Goal: Task Accomplishment & Management: Manage account settings

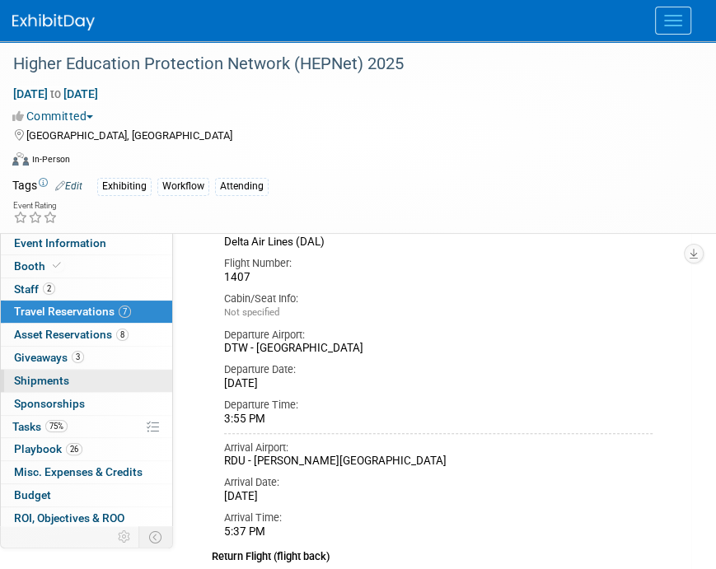
scroll to position [47, 0]
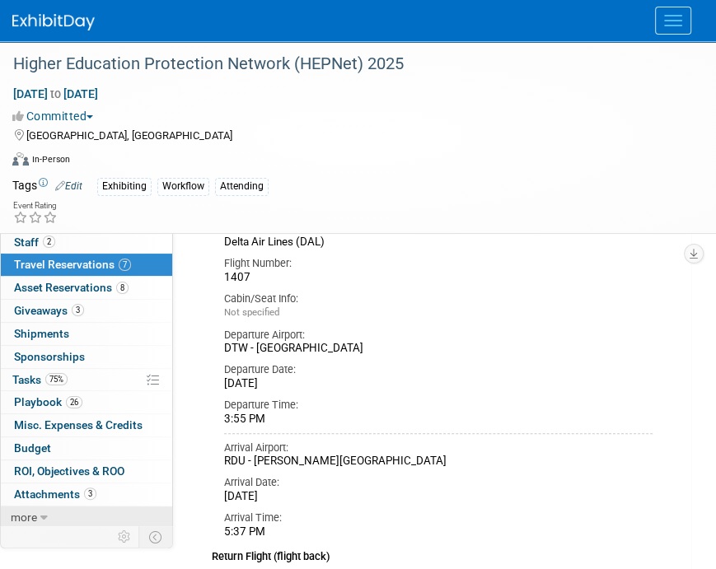
click at [35, 516] on span "more" at bounding box center [24, 517] width 26 height 13
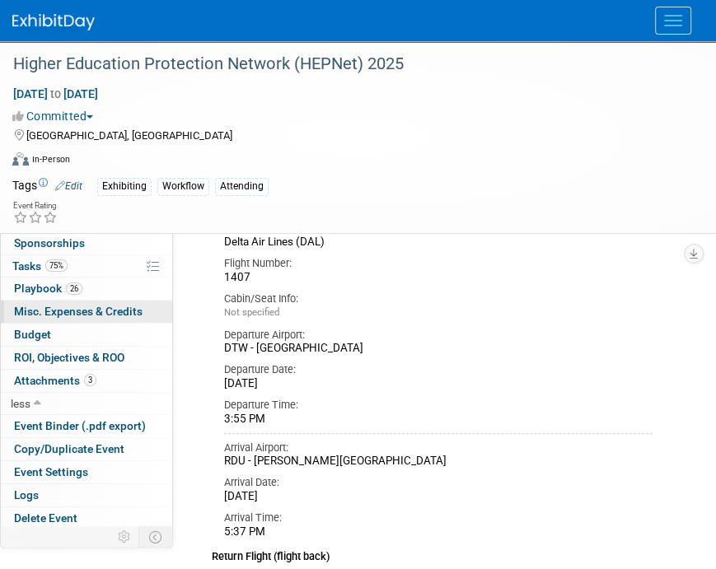
scroll to position [161, 0]
click at [68, 9] on link at bounding box center [63, 13] width 102 height 13
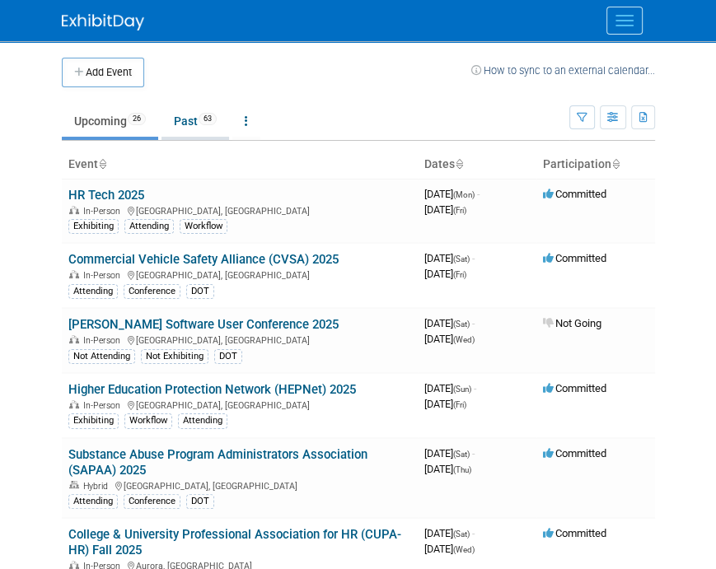
click at [186, 118] on link "Past 63" at bounding box center [195, 120] width 68 height 31
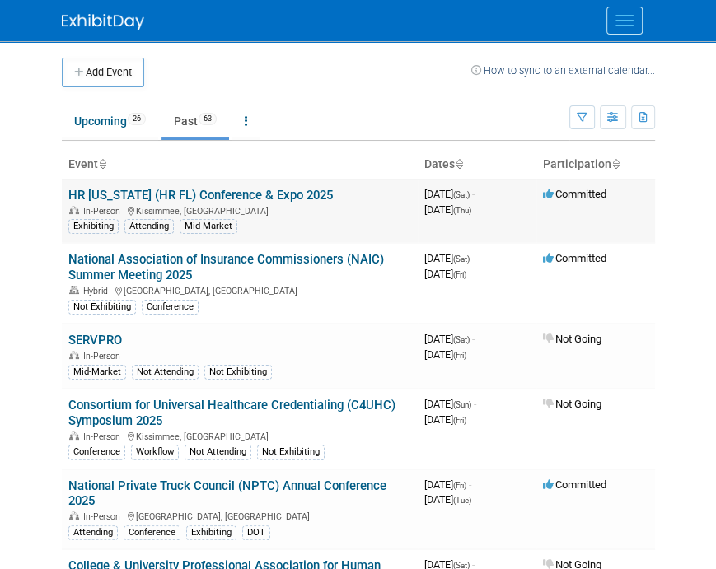
click at [155, 192] on link "HR [US_STATE] (HR FL) Conference & Expo 2025" at bounding box center [200, 195] width 264 height 15
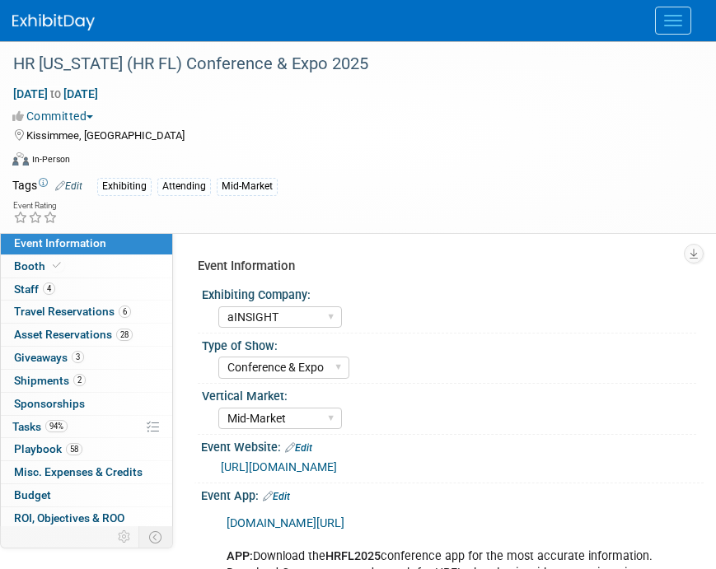
select select "aINSIGHT"
select select "Conference & Expo"
select select "Mid-Market"
select select "Full Access"
select select "Yes"
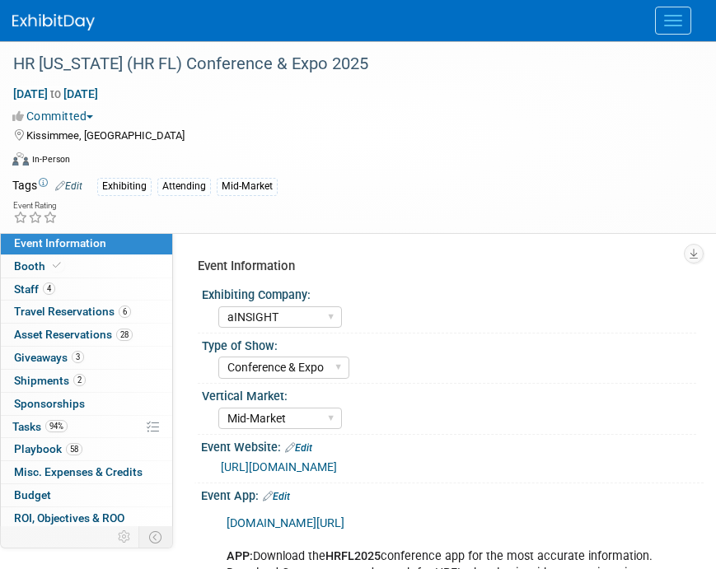
select select "No"
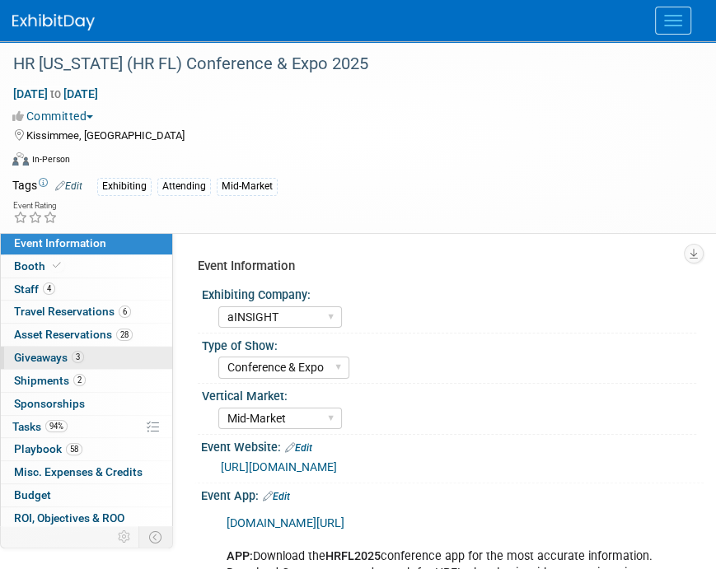
scroll to position [47, 0]
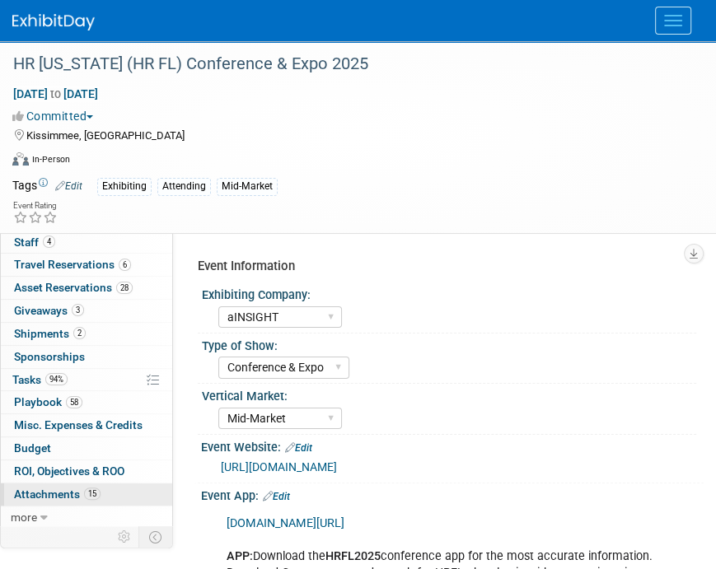
click at [63, 501] on link "15 Attachments 15" at bounding box center [86, 494] width 171 height 22
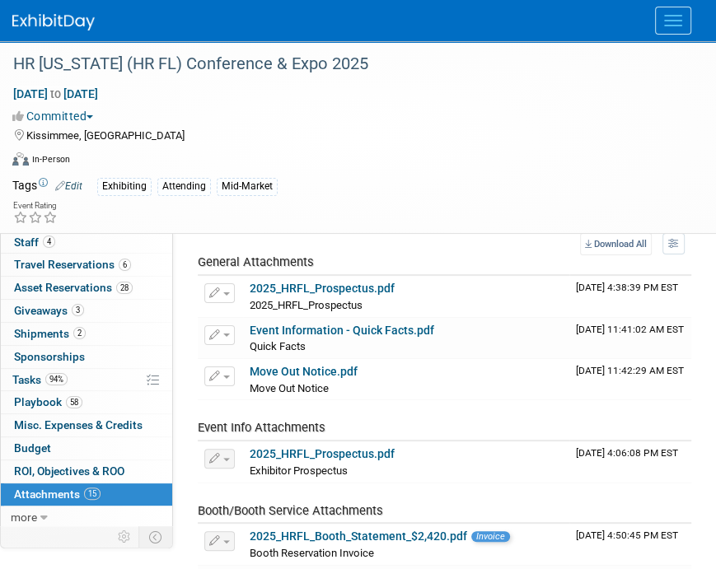
scroll to position [165, 0]
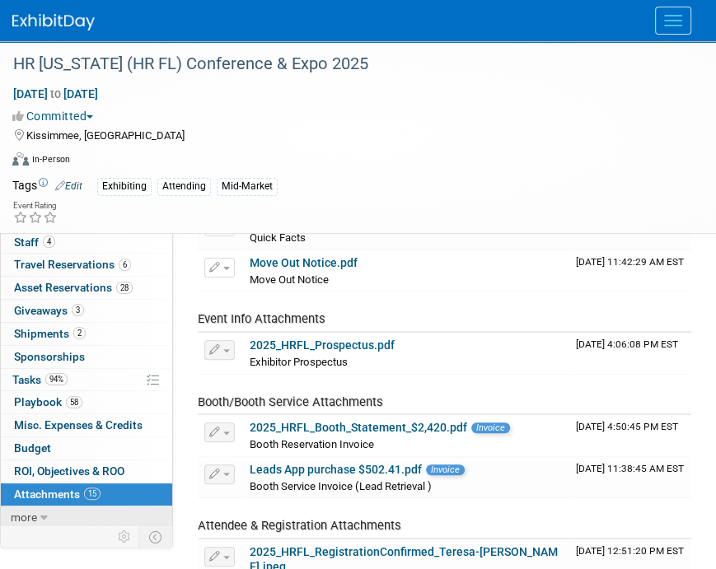
click at [48, 515] on link "more" at bounding box center [86, 517] width 171 height 22
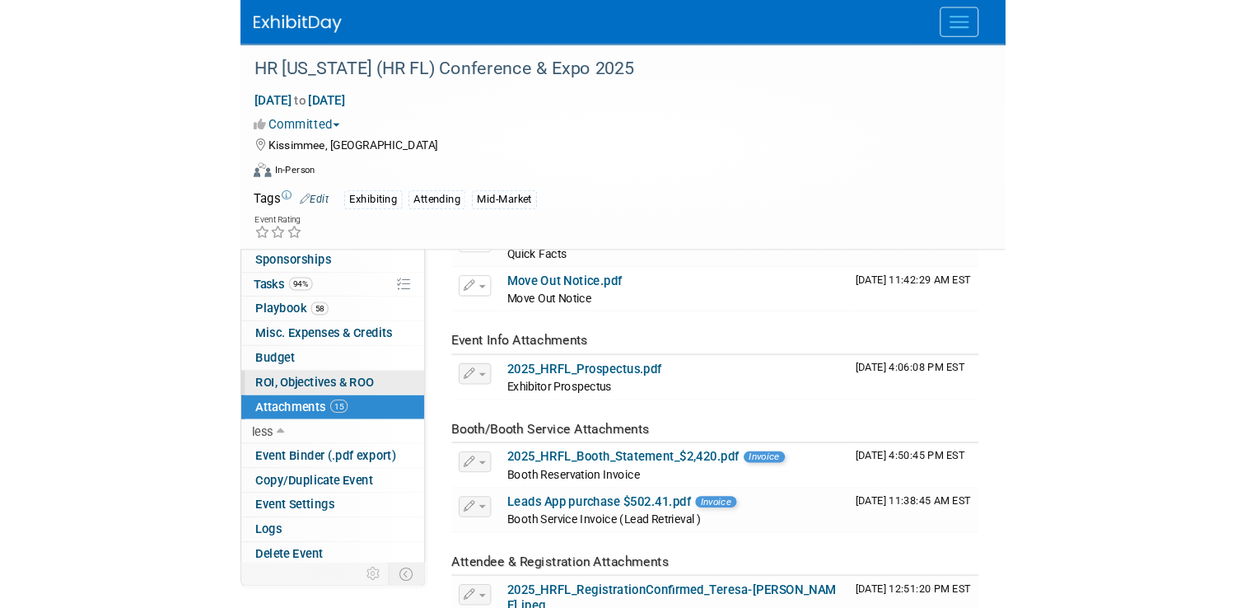
scroll to position [0, 0]
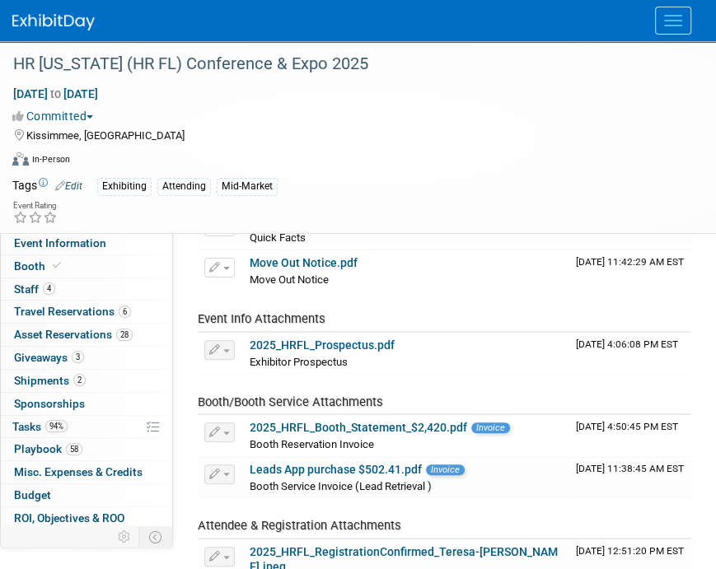
drag, startPoint x: 392, startPoint y: 117, endPoint x: 553, endPoint y: 0, distance: 199.3
click at [394, 117] on div "Committed Committed Considering Not Going Reserve" at bounding box center [347, 115] width 670 height 17
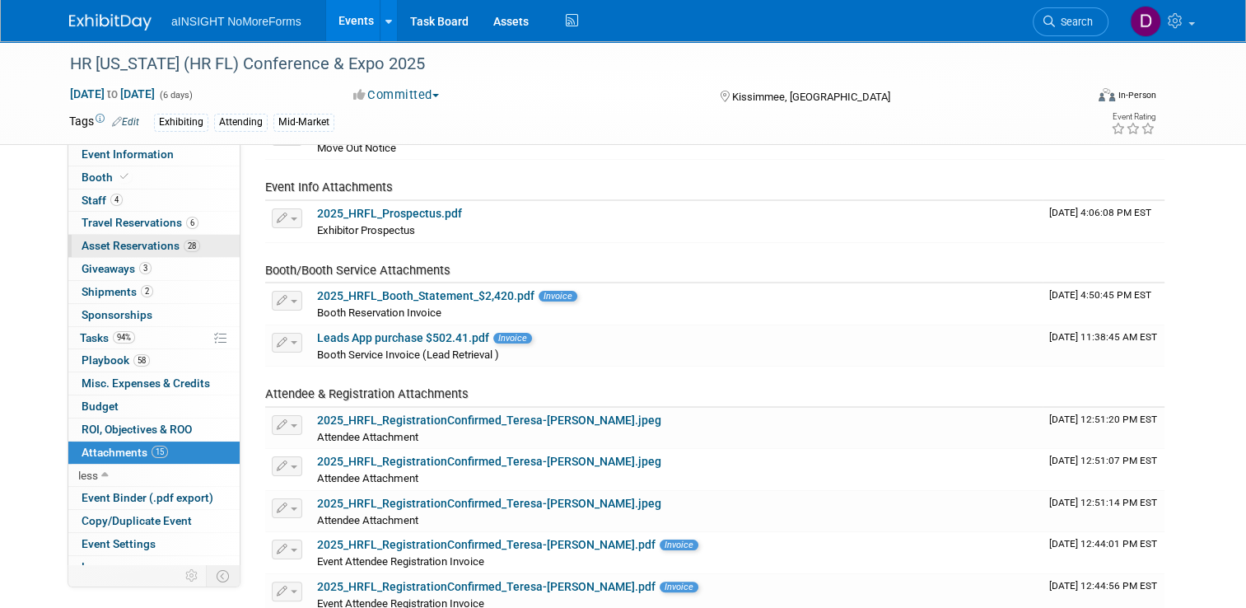
scroll to position [247, 0]
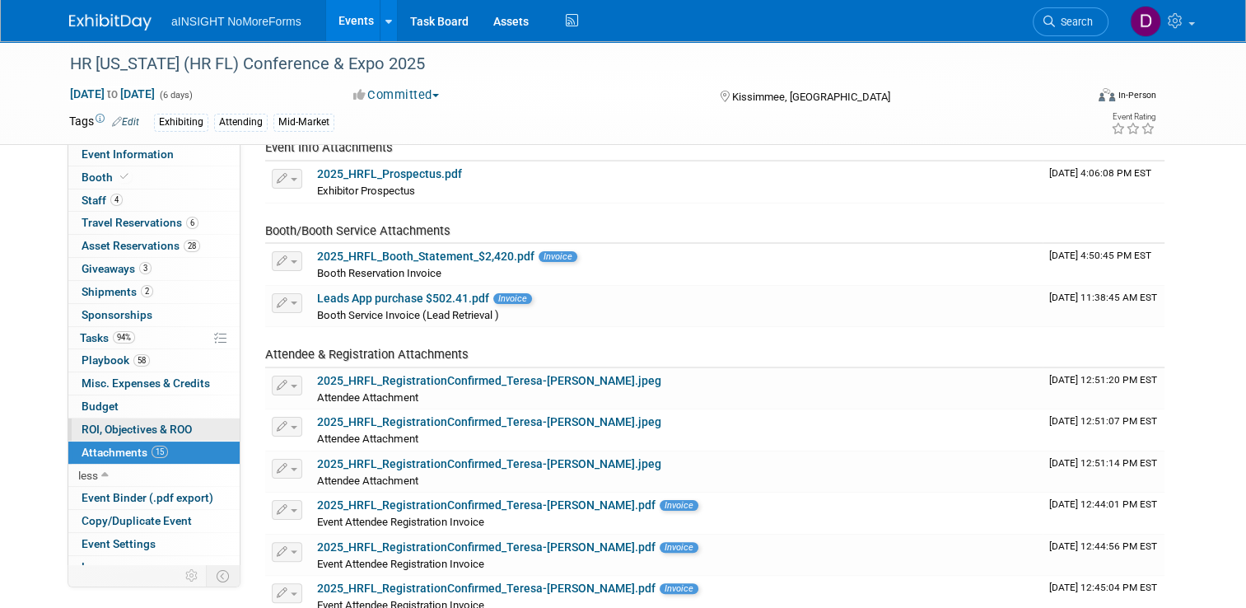
click at [138, 422] on span "ROI, Objectives & ROO 0" at bounding box center [137, 428] width 110 height 13
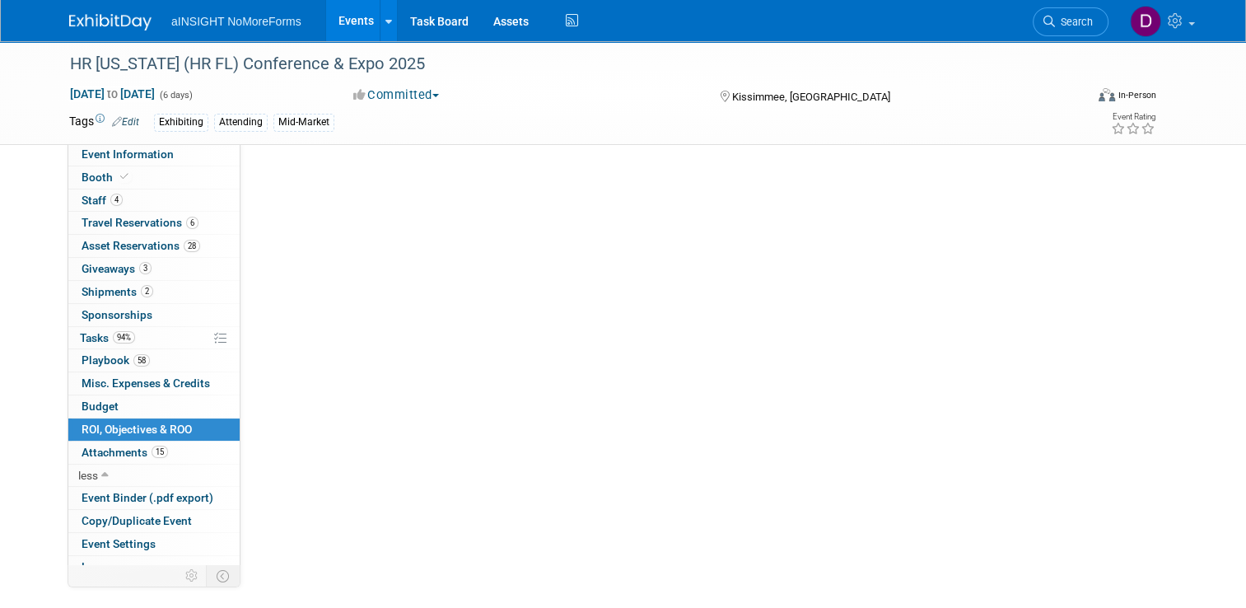
scroll to position [0, 0]
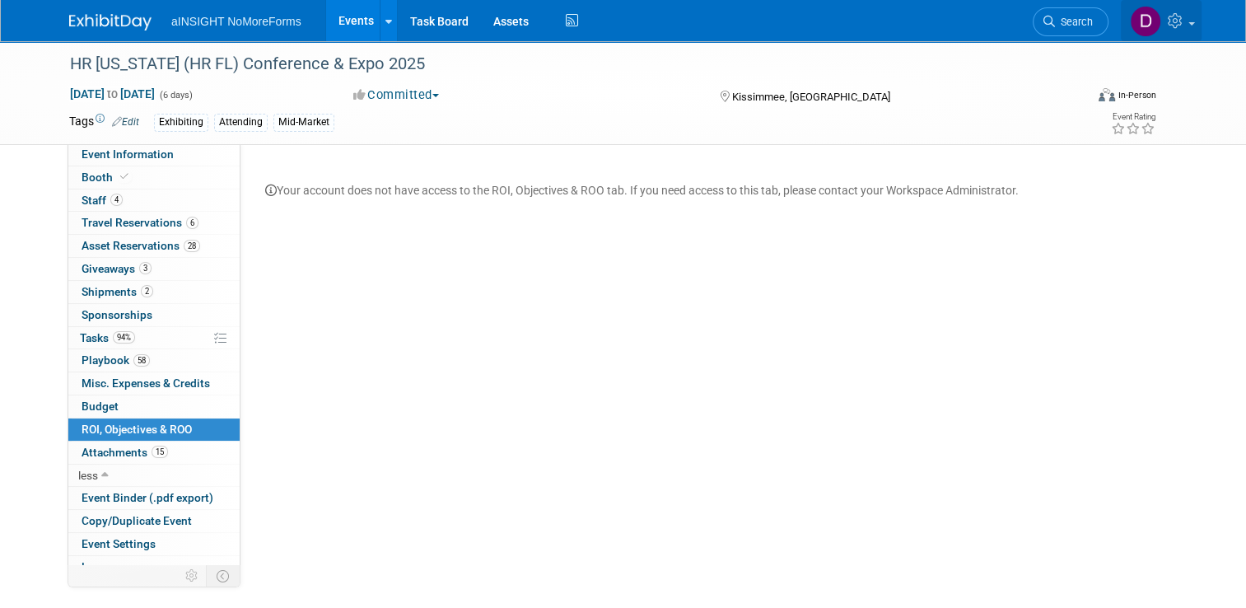
click at [715, 22] on span at bounding box center [1191, 23] width 7 height 3
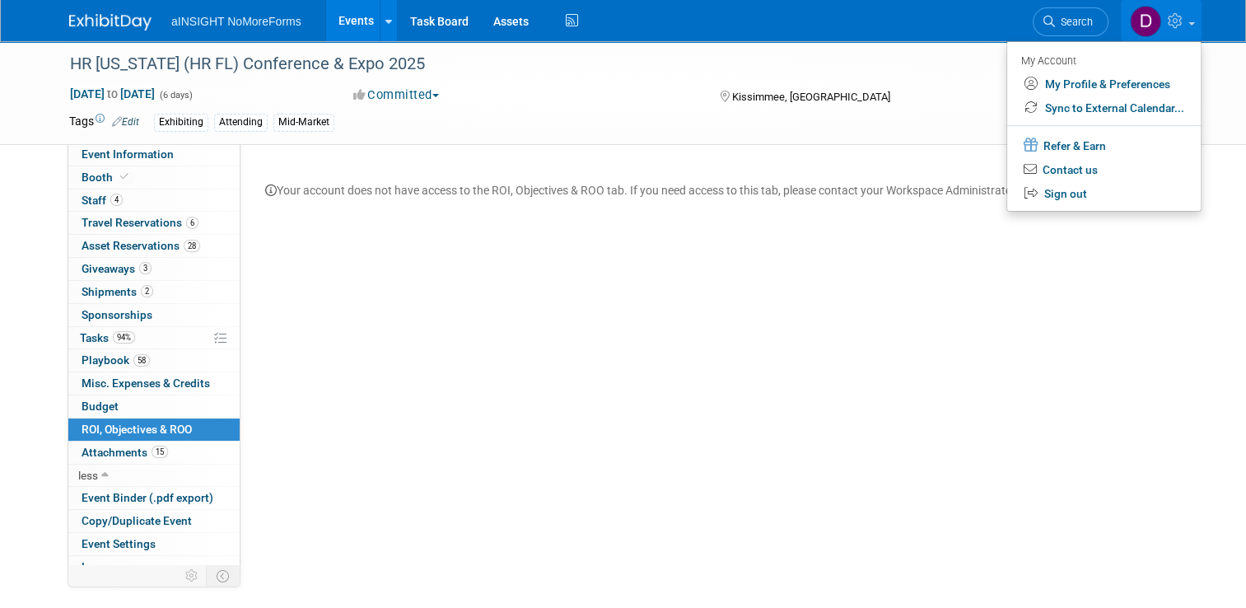
click at [715, 331] on div "Event Information Exhibiting Company: aINSIGHT NoMoreForms Type of Show: Confer…" at bounding box center [708, 370] width 936 height 455
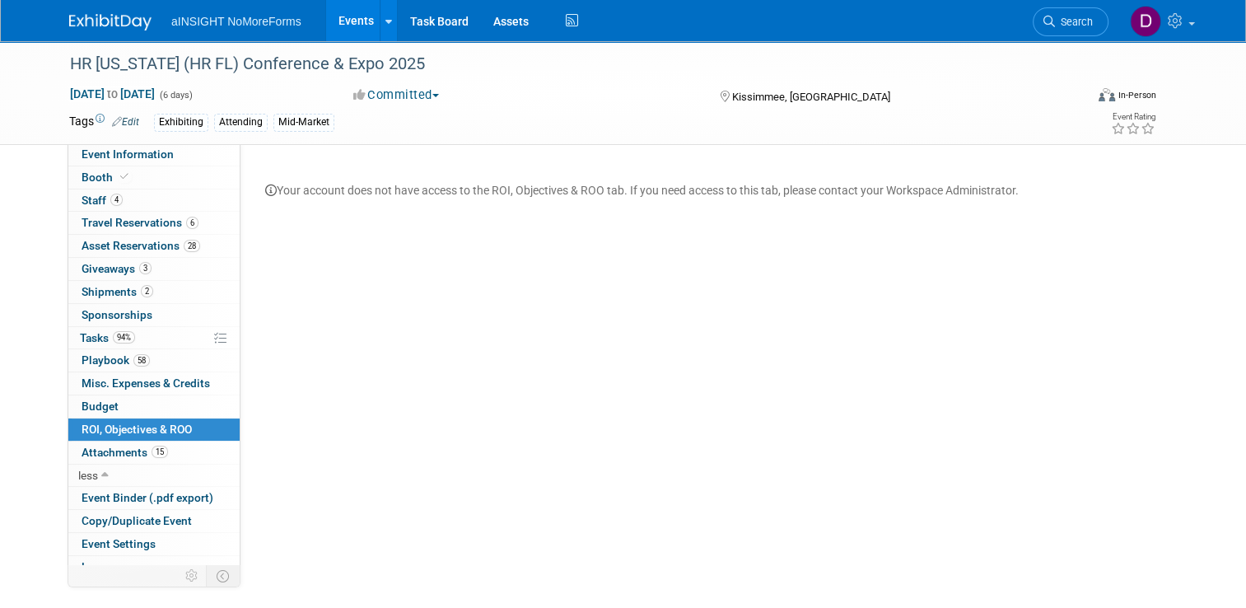
click at [602, 308] on div "Event Information Exhibiting Company: aINSIGHT NoMoreForms Type of Show: Confer…" at bounding box center [708, 370] width 936 height 455
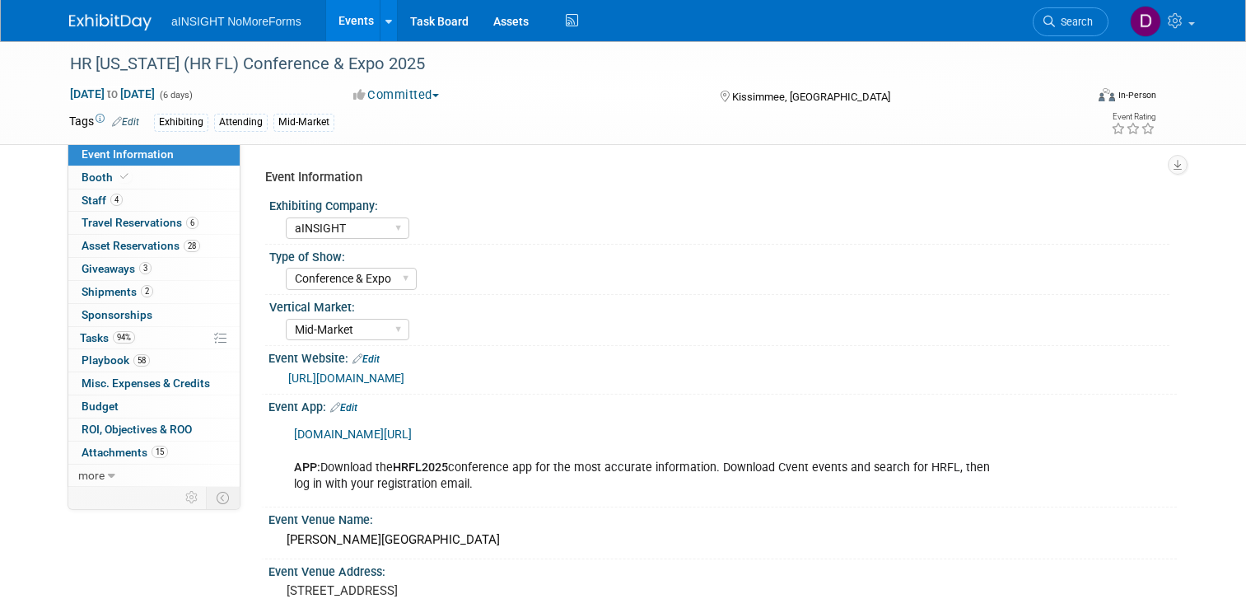
select select "aINSIGHT"
select select "Conference & Expo"
select select "Mid-Market"
select select "Full Access"
select select "Yes"
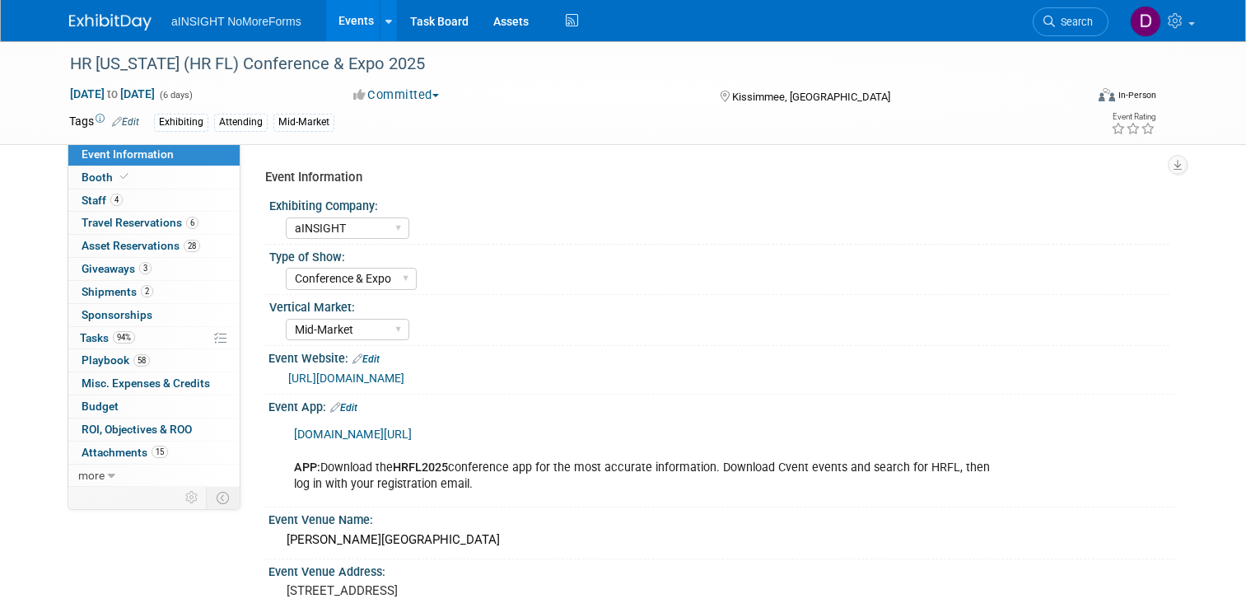
select select "No"
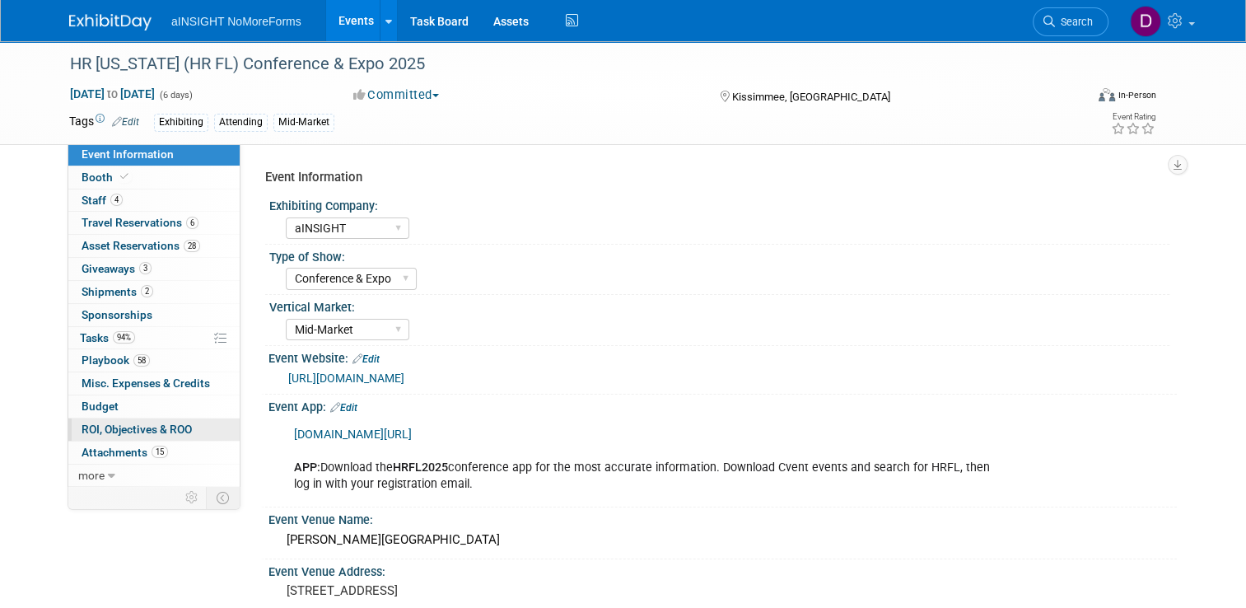
click at [128, 430] on span "ROI, Objectives & ROO 0" at bounding box center [137, 428] width 110 height 13
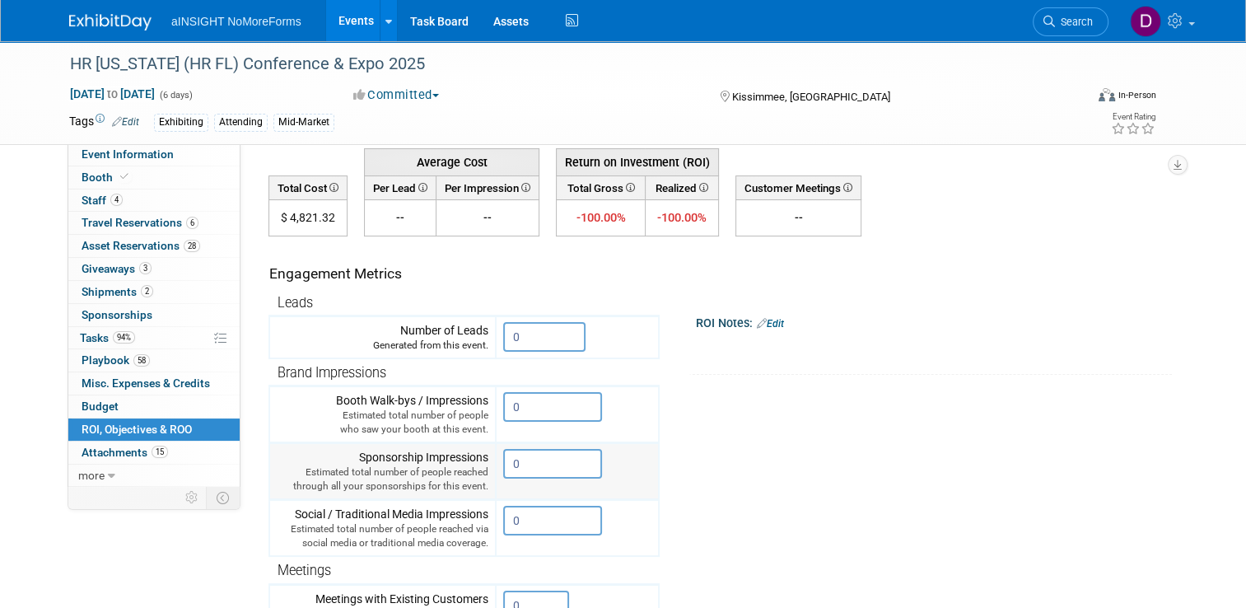
scroll to position [165, 0]
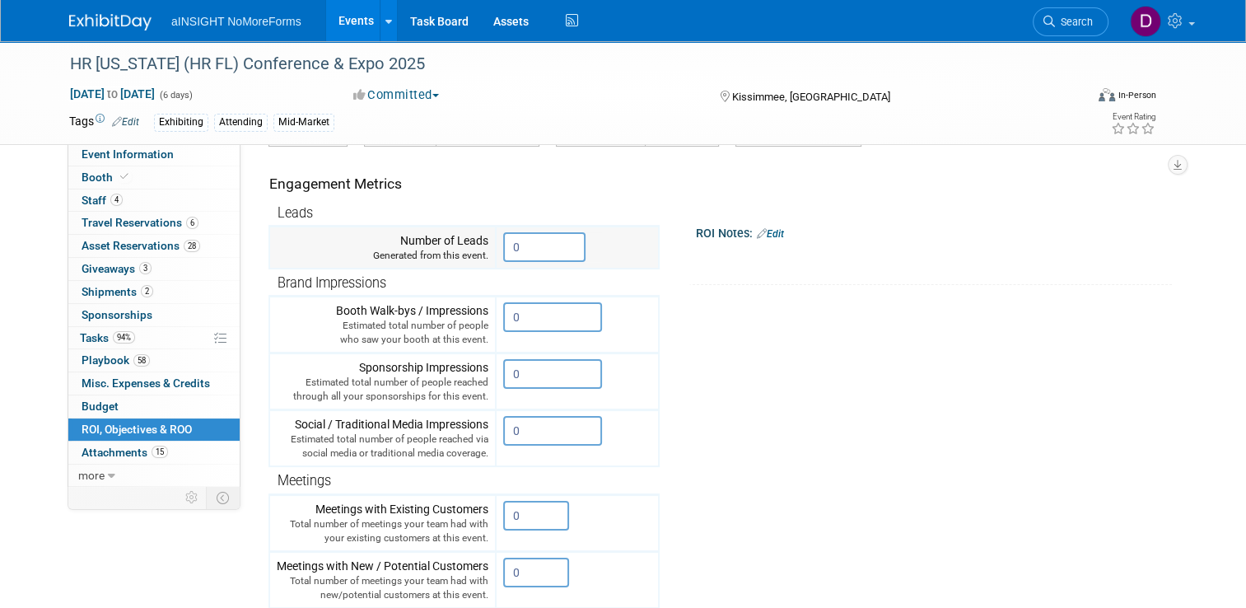
click at [536, 239] on input "0" at bounding box center [544, 247] width 82 height 30
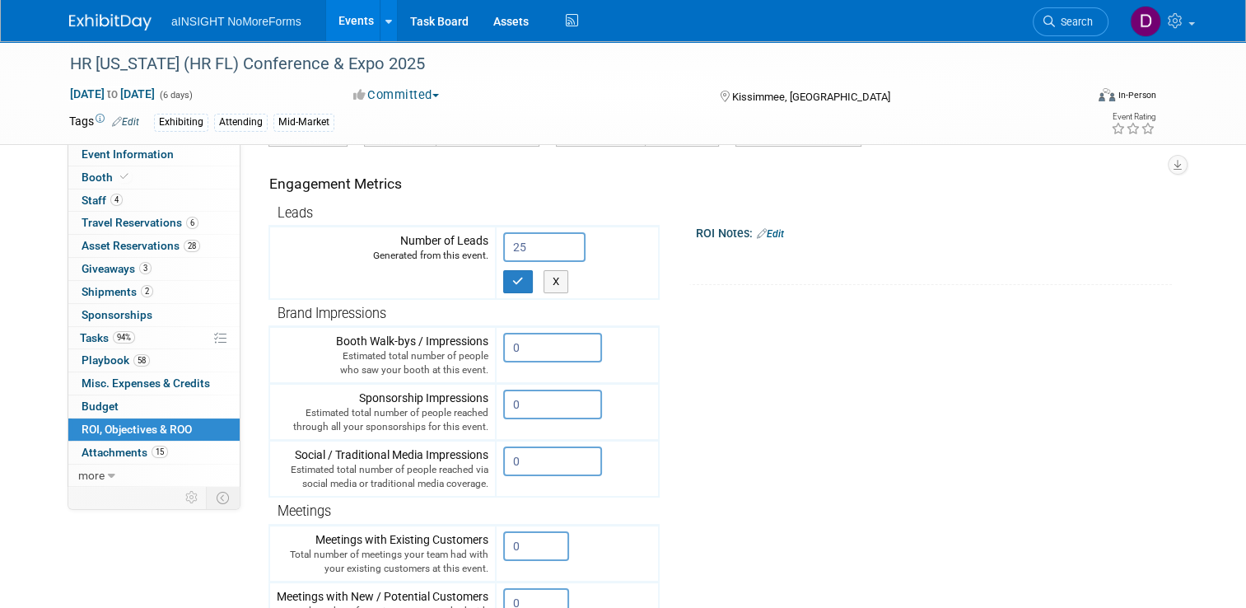
type input "25"
click at [730, 327] on tr "Engagement Metrics Leads Generated from this event. 25 X Brand Impressions 0" at bounding box center [716, 460] width 896 height 626
click at [558, 351] on input "0" at bounding box center [552, 348] width 99 height 30
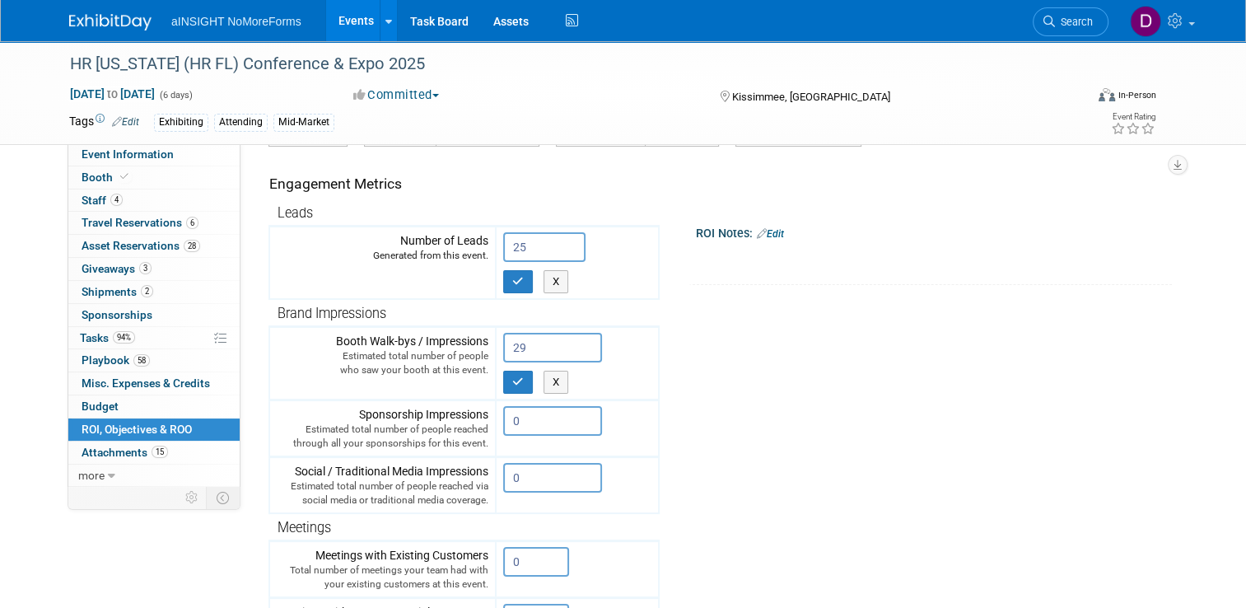
type input "29"
click at [733, 355] on tr "Engagement Metrics Leads Generated from this event. 25 X Brand Impressions X" at bounding box center [716, 468] width 896 height 642
click at [512, 281] on icon "button" at bounding box center [518, 281] width 12 height 11
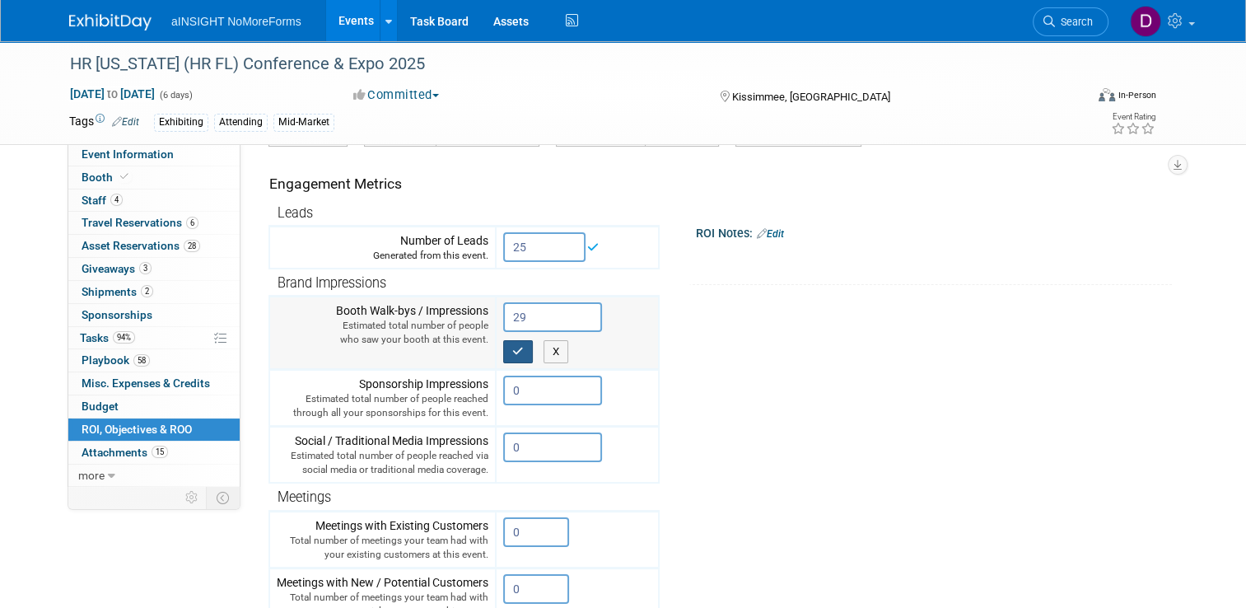
click at [512, 346] on icon "button" at bounding box center [518, 351] width 12 height 11
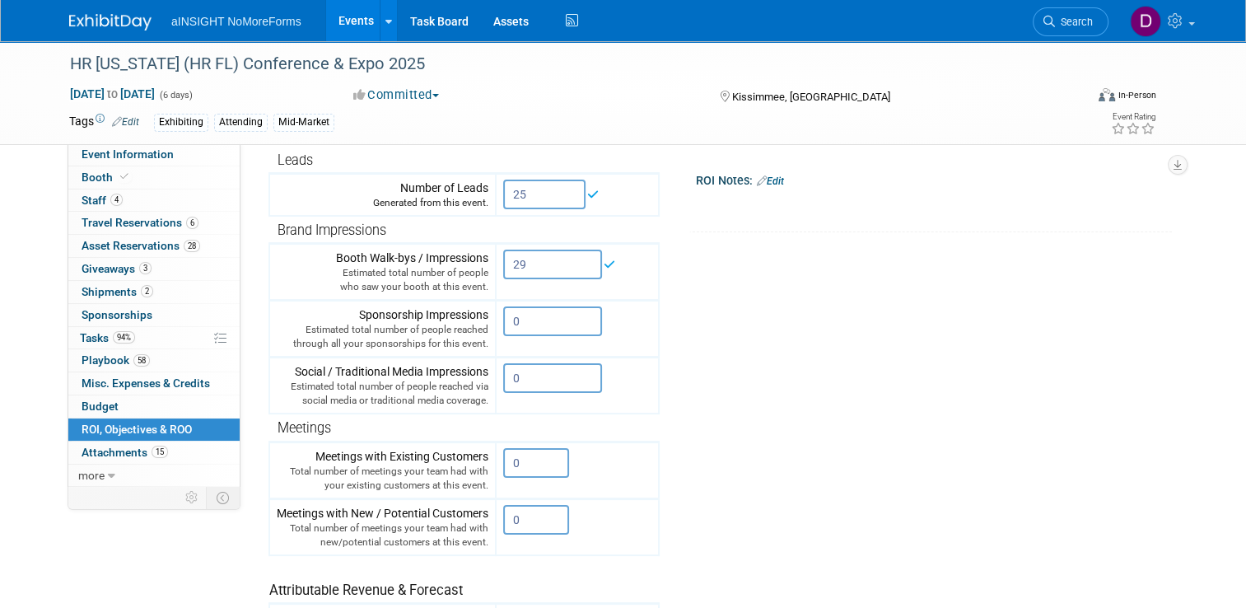
scroll to position [247, 0]
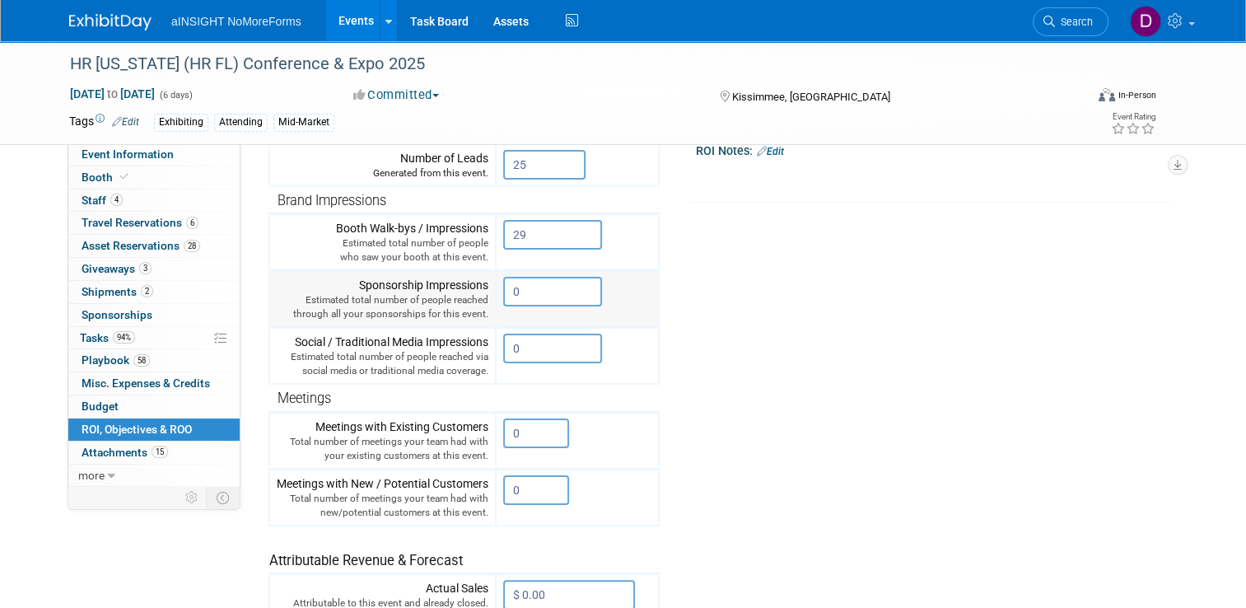
click at [552, 283] on input "0" at bounding box center [552, 292] width 99 height 30
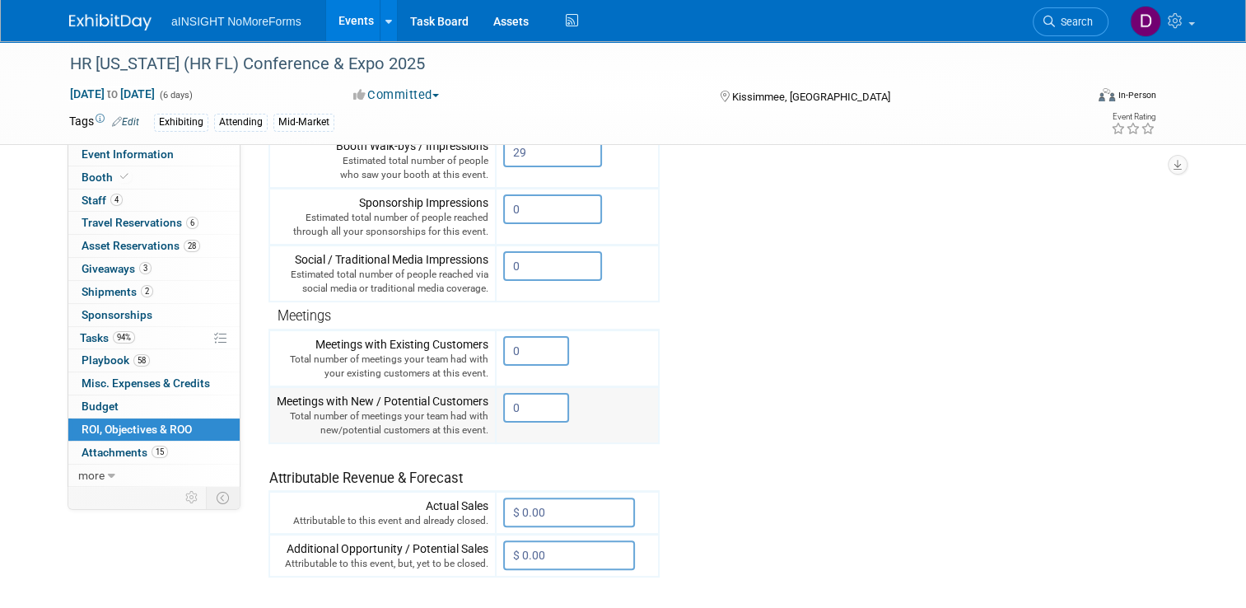
scroll to position [494, 0]
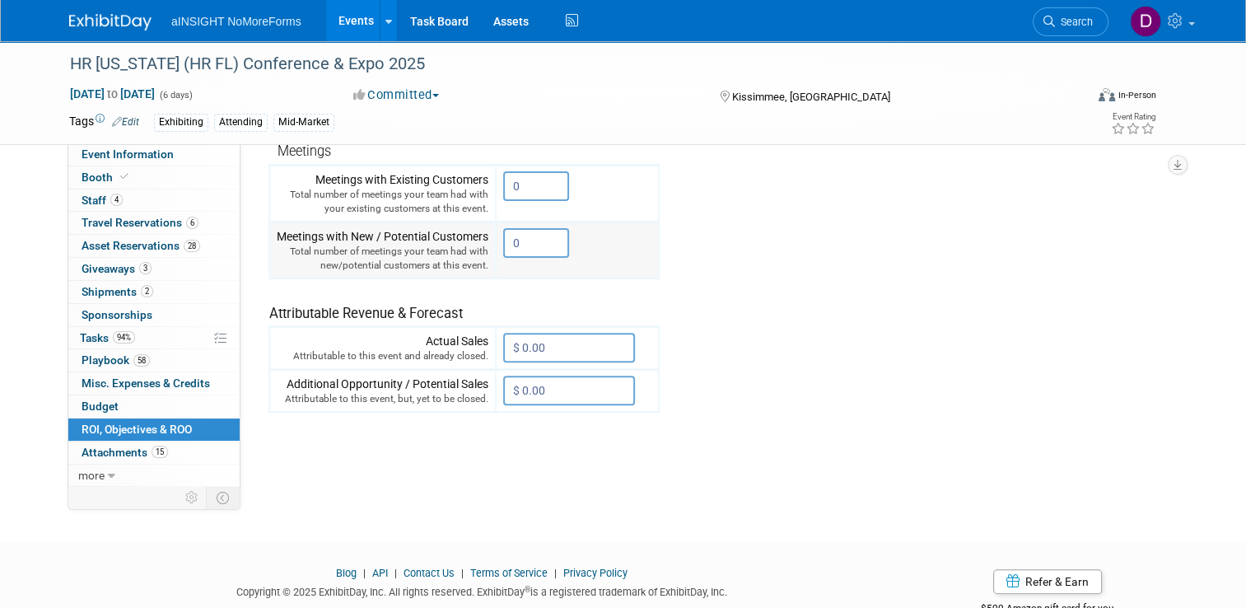
click at [517, 242] on input "0" at bounding box center [536, 243] width 66 height 30
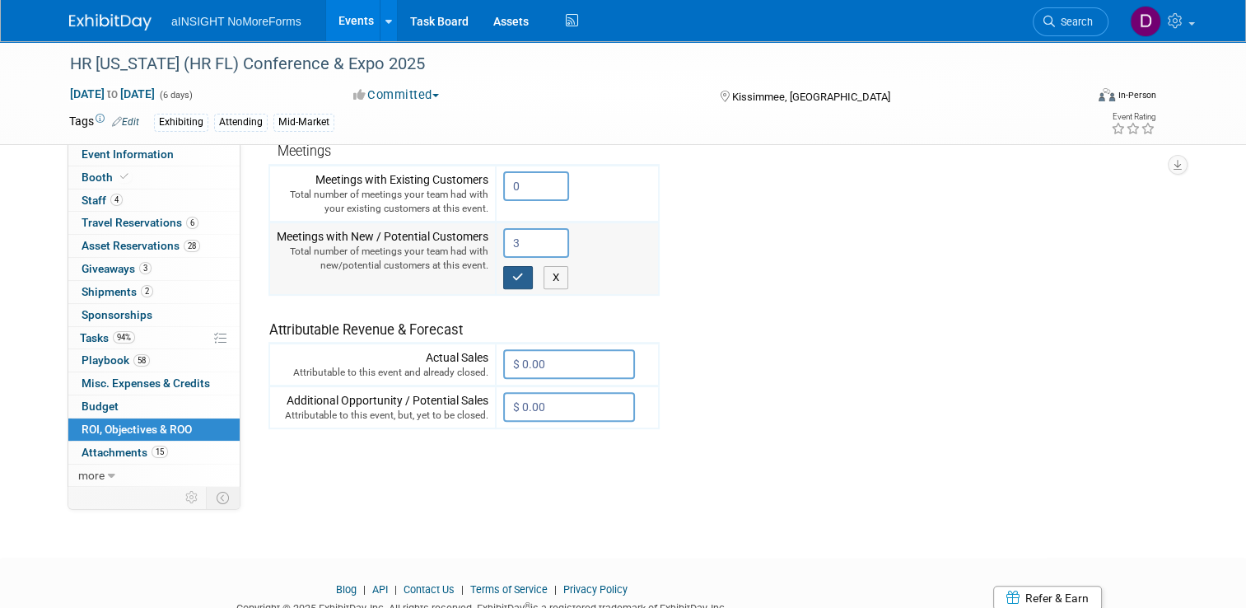
type input "3"
click at [516, 273] on button "button" at bounding box center [518, 277] width 30 height 23
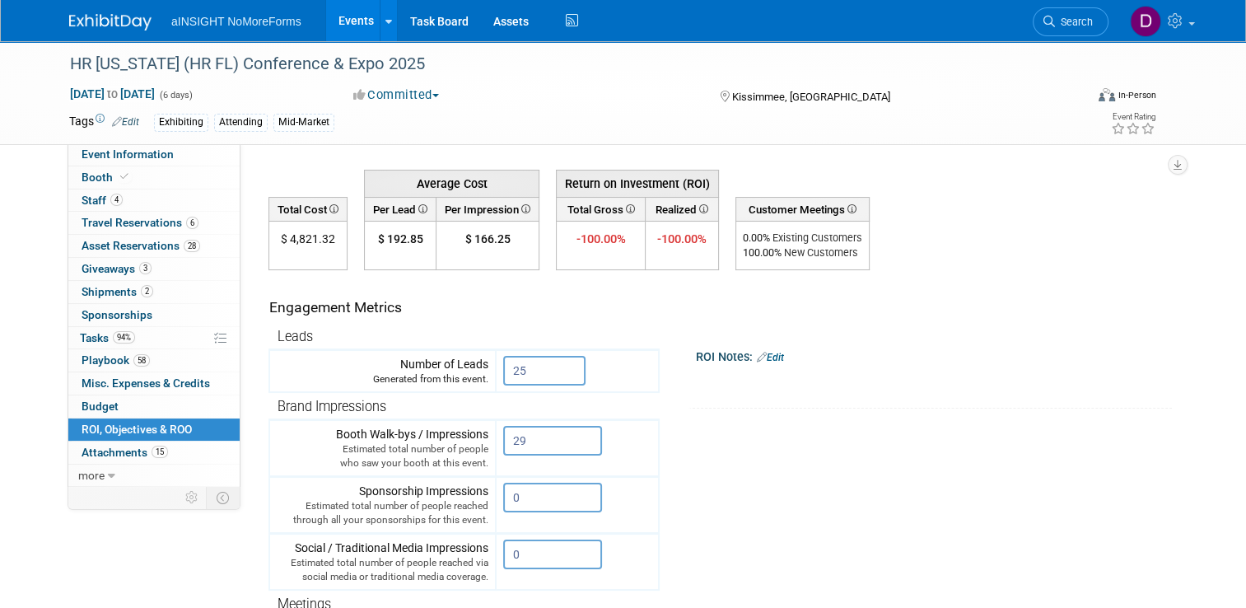
scroll to position [0, 0]
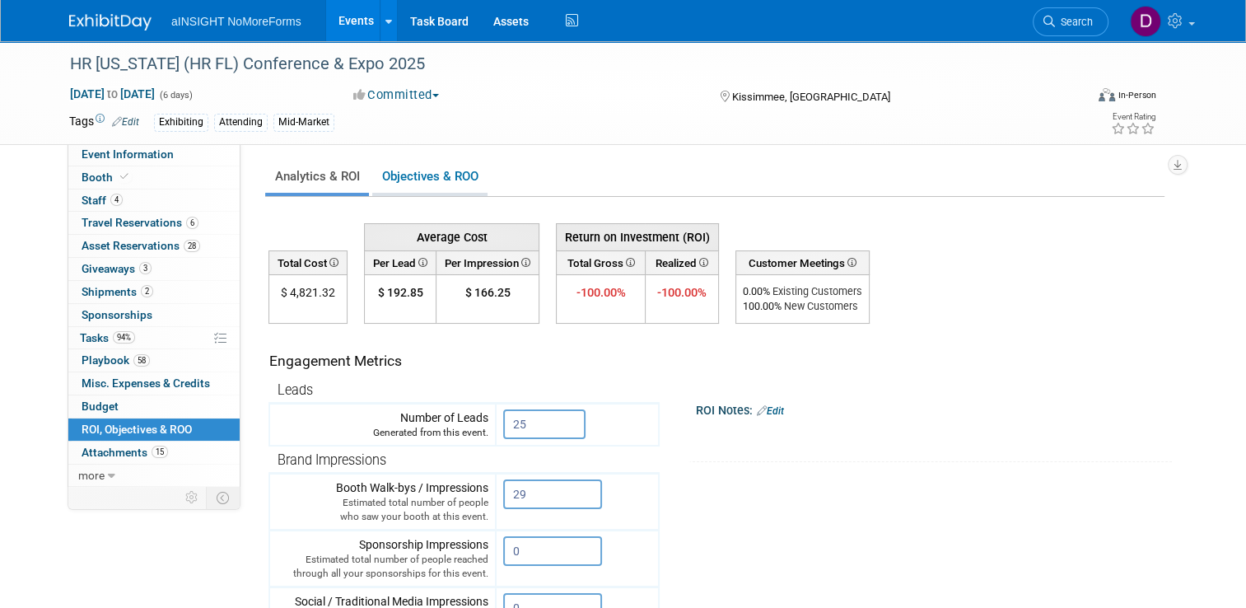
click at [416, 179] on link "Objectives & ROO 0" at bounding box center [429, 177] width 115 height 32
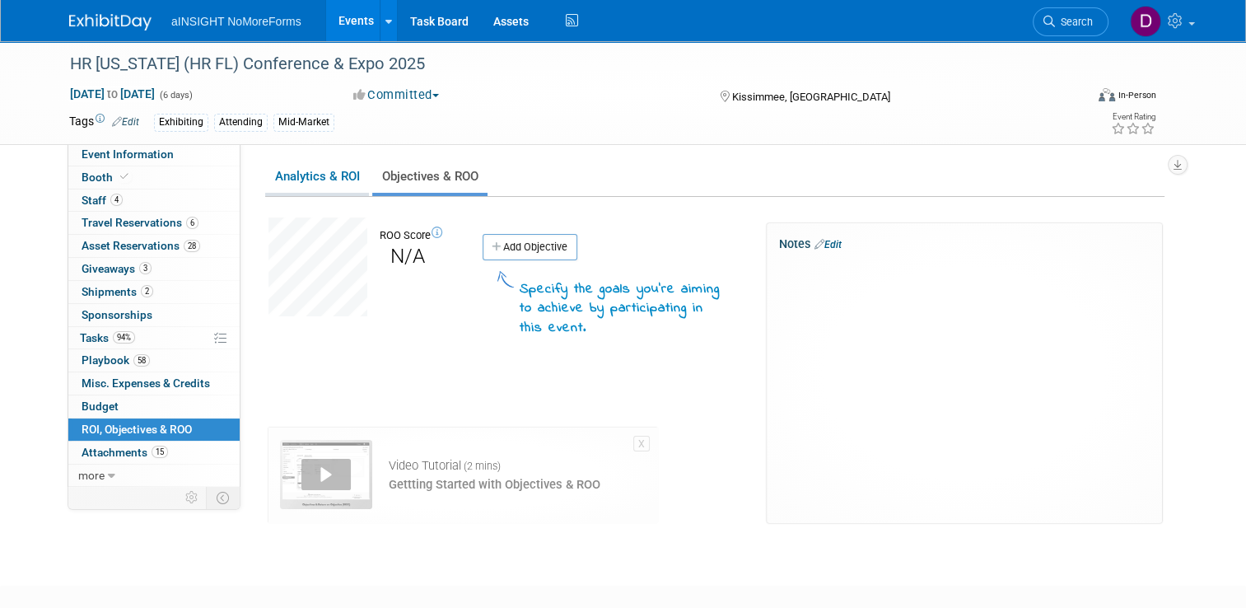
click at [336, 176] on link "Analytics & ROI" at bounding box center [317, 177] width 104 height 32
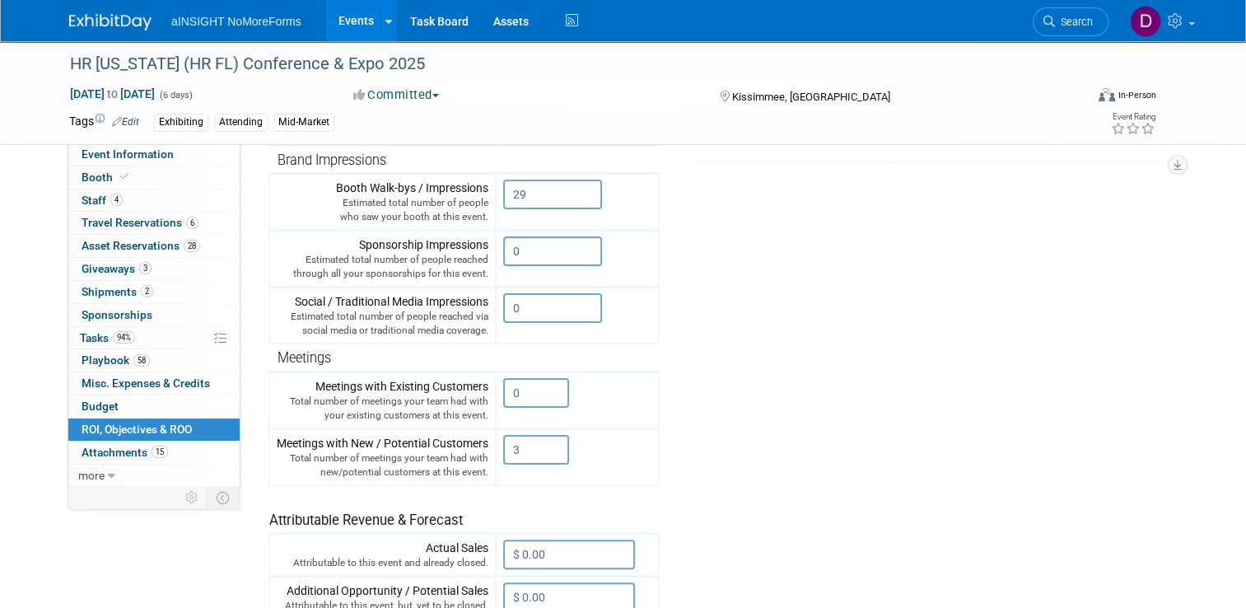
scroll to position [329, 0]
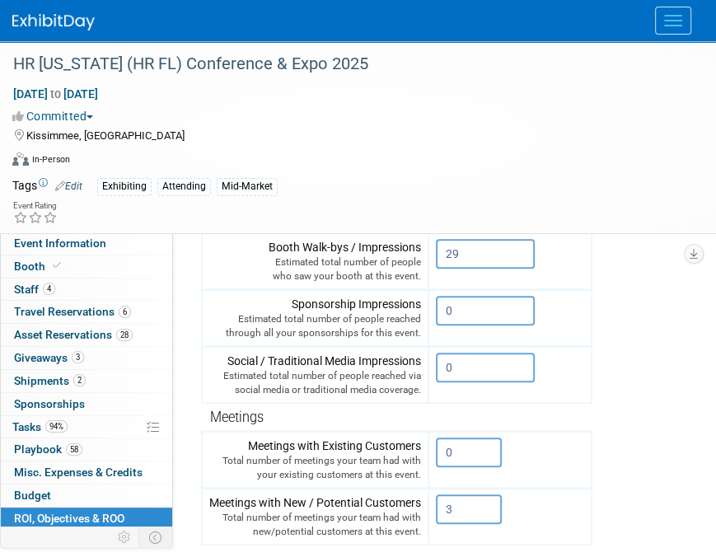
click at [412, 147] on div "[DATE] to [DATE] (6 days) [DATE] to [DATE] Committed Committed Considering Not …" at bounding box center [347, 130] width 695 height 89
